Goal: Check status: Check status

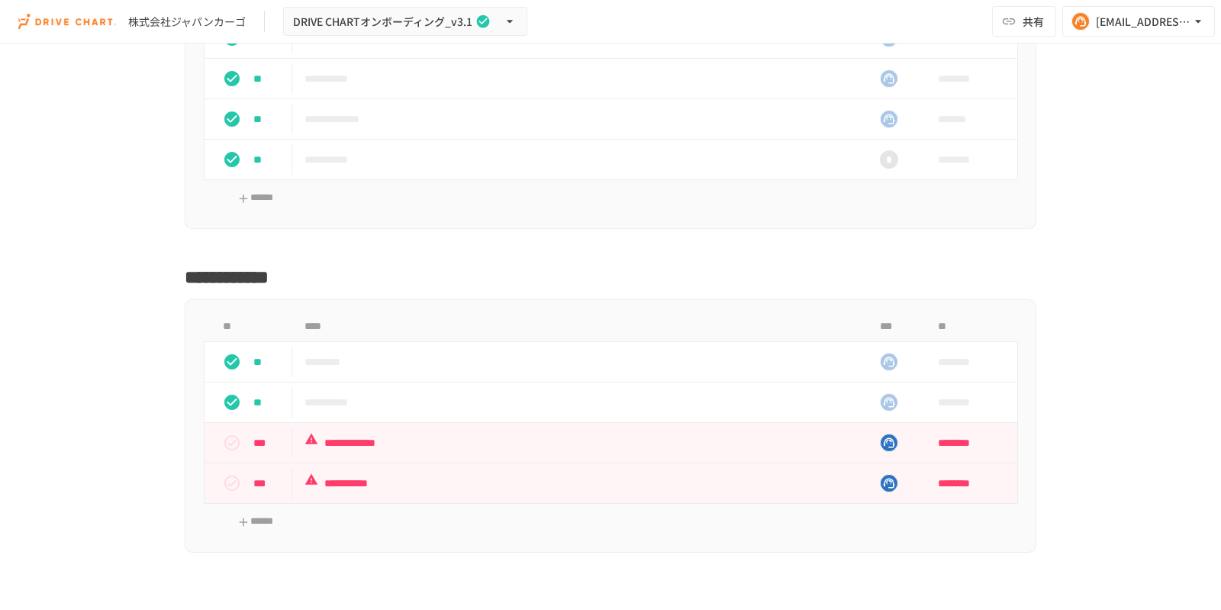
scroll to position [5914, 0]
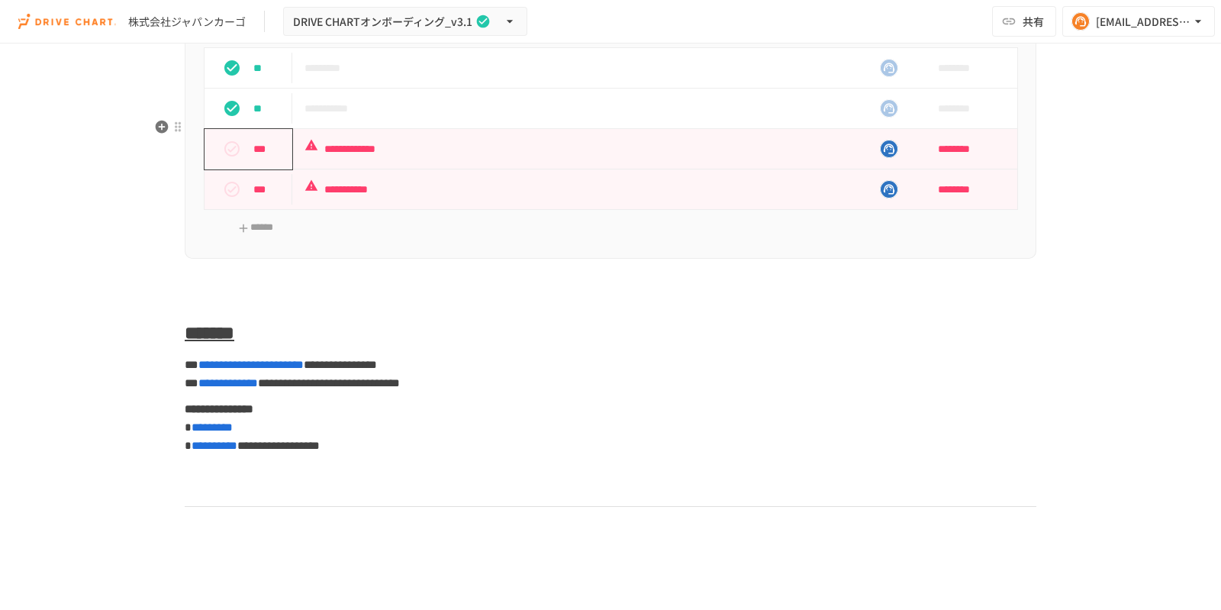
click at [223, 158] on icon "status" at bounding box center [232, 149] width 18 height 18
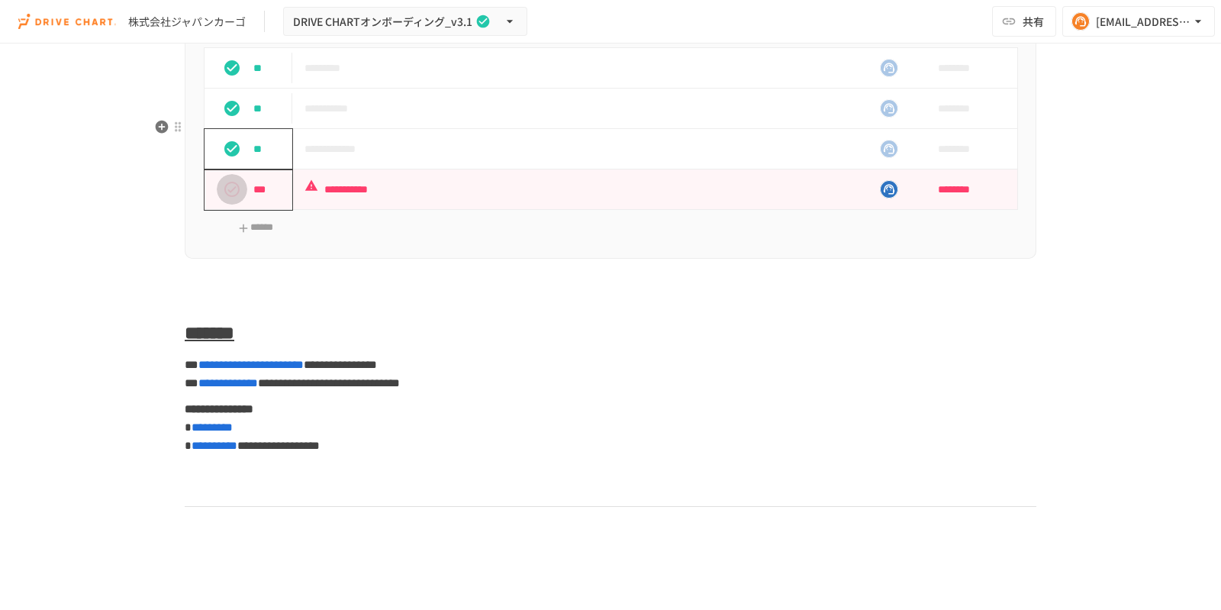
click at [227, 197] on icon "status" at bounding box center [231, 189] width 15 height 15
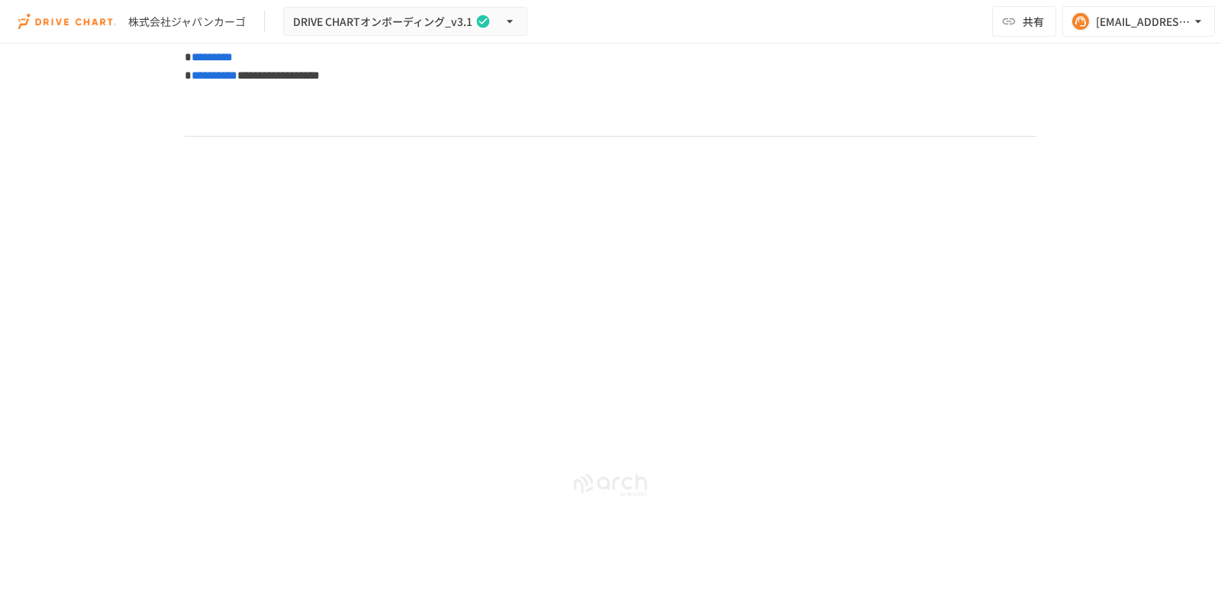
scroll to position [5822, 0]
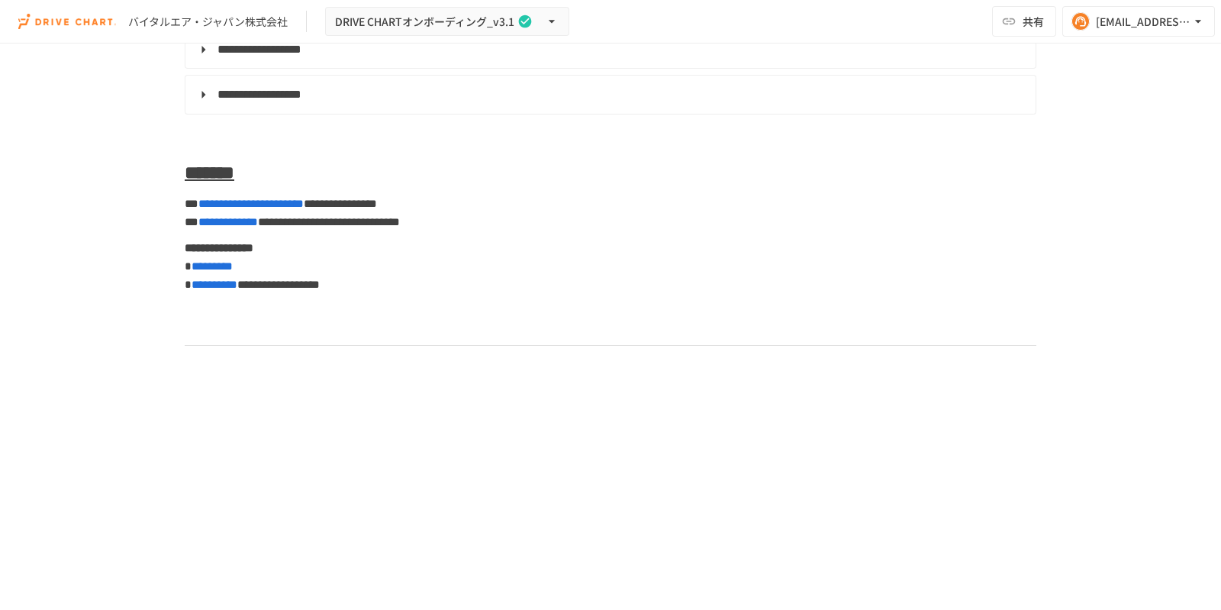
scroll to position [5808, 0]
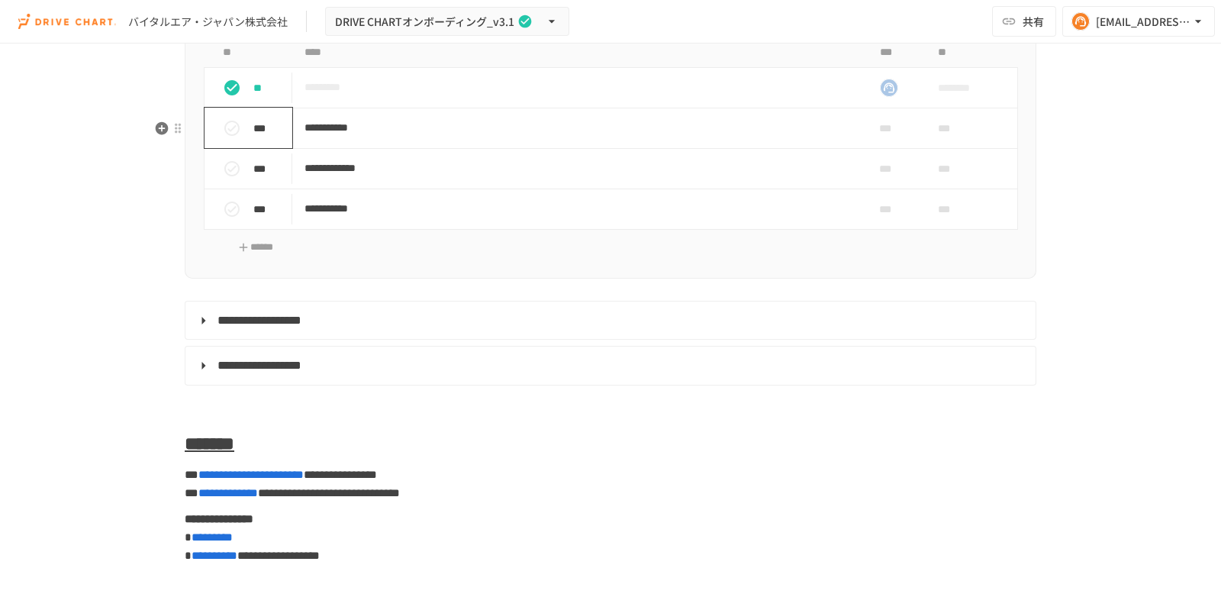
click at [225, 136] on icon "status" at bounding box center [231, 128] width 15 height 15
click at [235, 184] on button "status" at bounding box center [232, 168] width 31 height 31
click at [231, 218] on icon "status" at bounding box center [232, 209] width 18 height 18
